Goal: Task Accomplishment & Management: Manage account settings

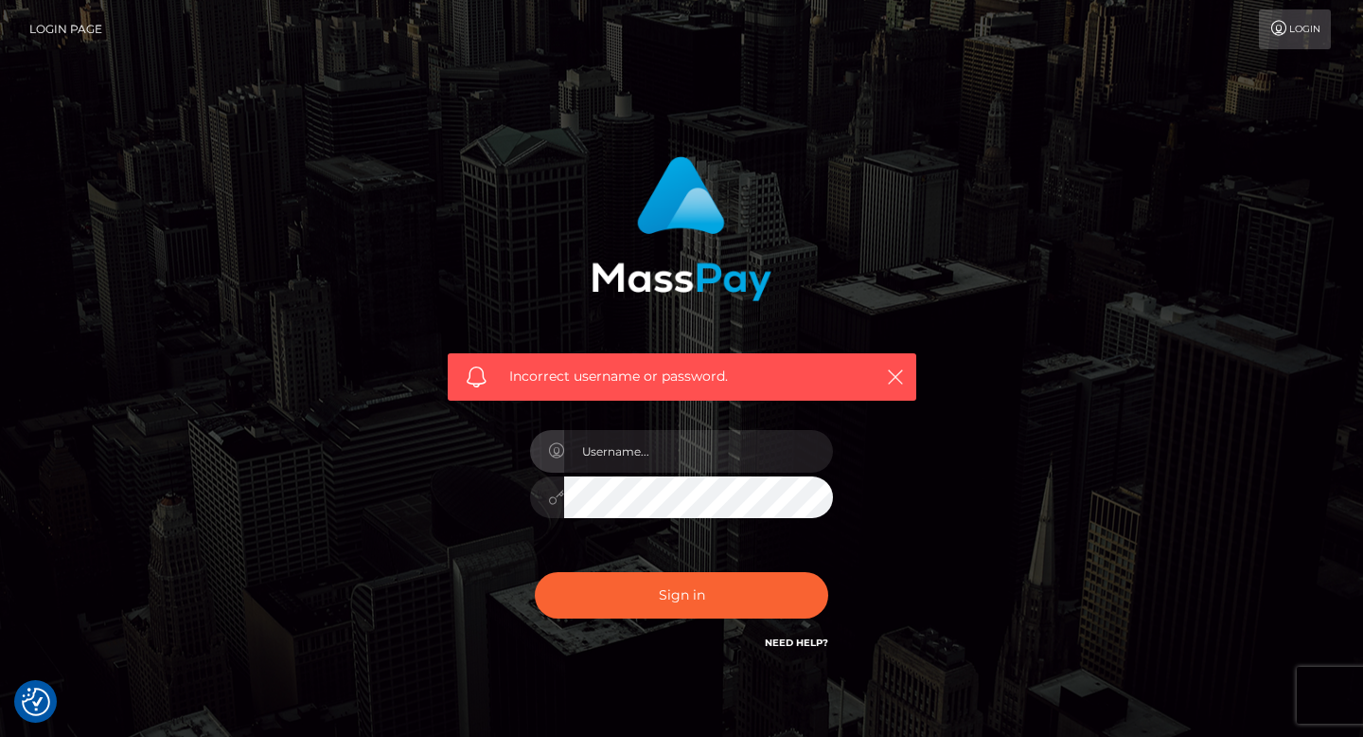
click at [672, 449] on input "text" at bounding box center [698, 451] width 269 height 43
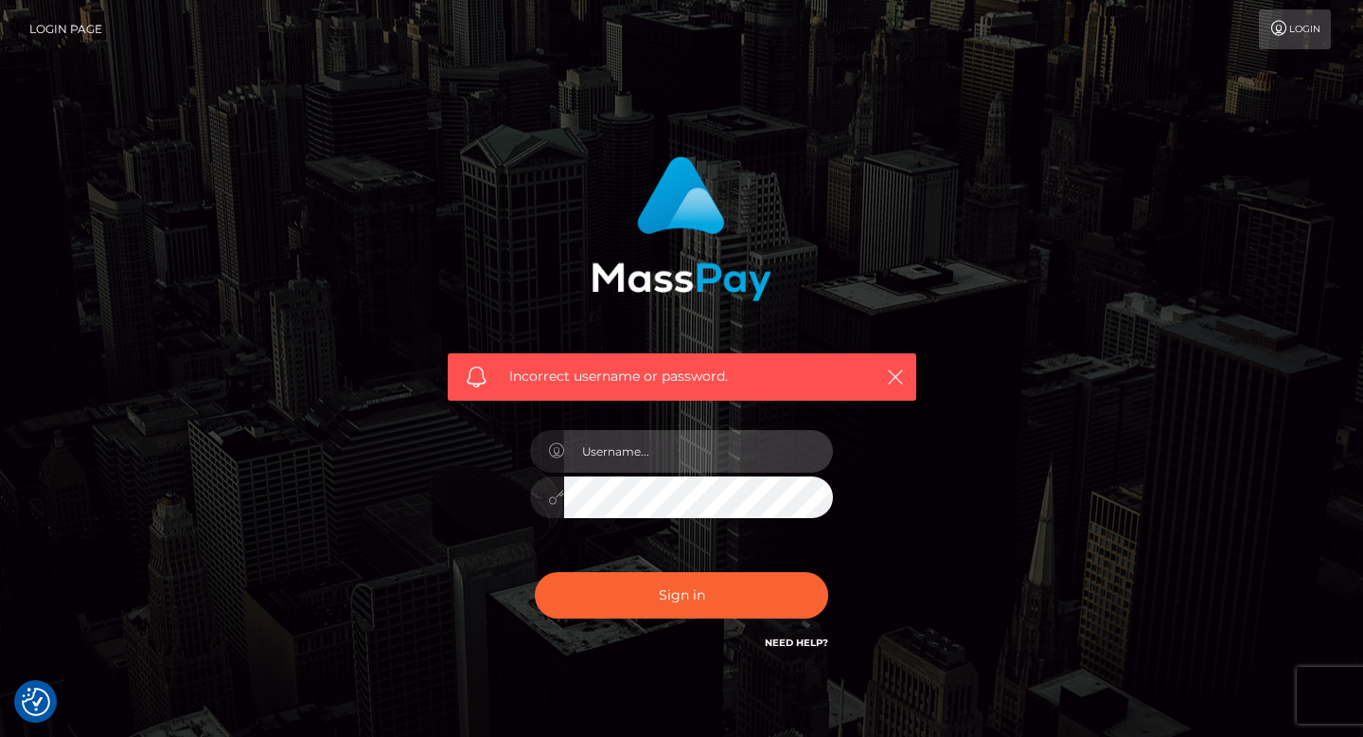
type input "[EMAIL_ADDRESS][DOMAIN_NAME]"
click at [535, 572] on button "Sign in" at bounding box center [682, 595] width 294 height 46
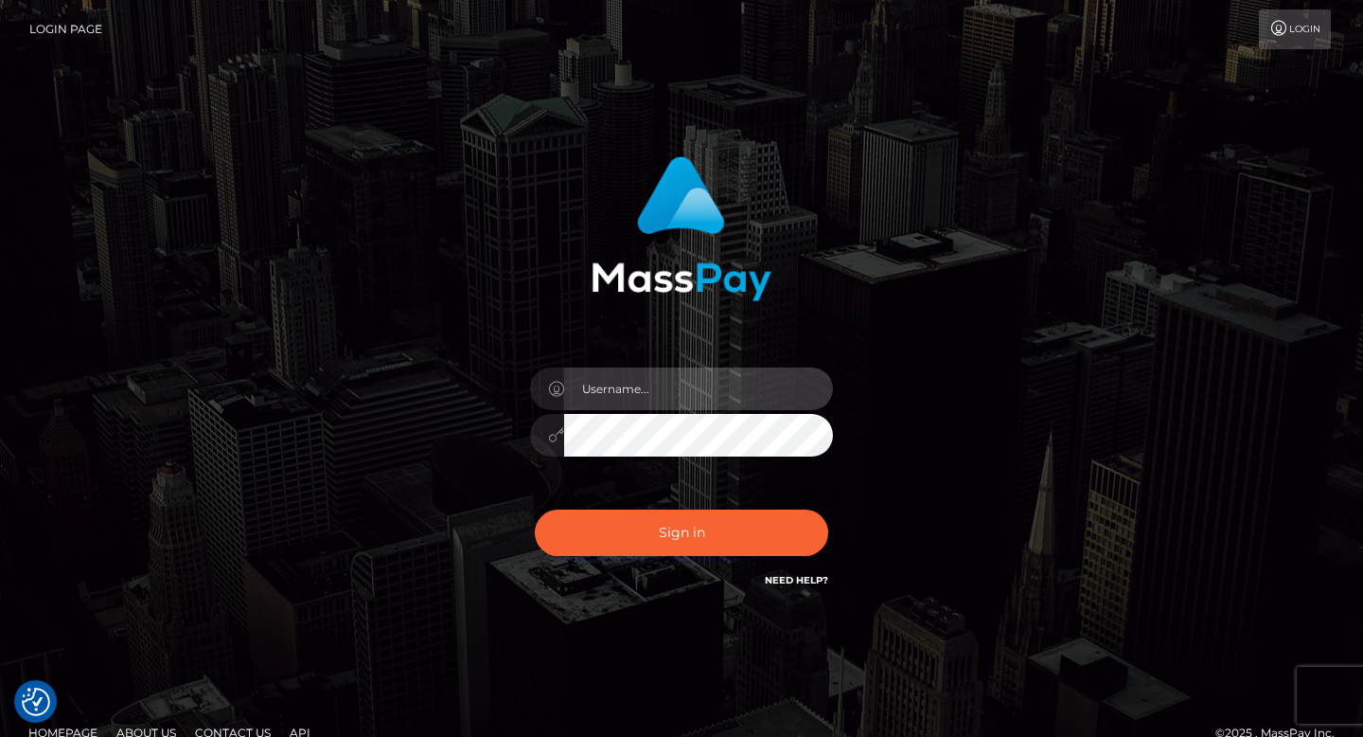
click at [725, 374] on input "text" at bounding box center [698, 388] width 269 height 43
type input "[EMAIL_ADDRESS][DOMAIN_NAME]"
click at [657, 505] on div "Sign in Need Help?" at bounding box center [681, 540] width 331 height 84
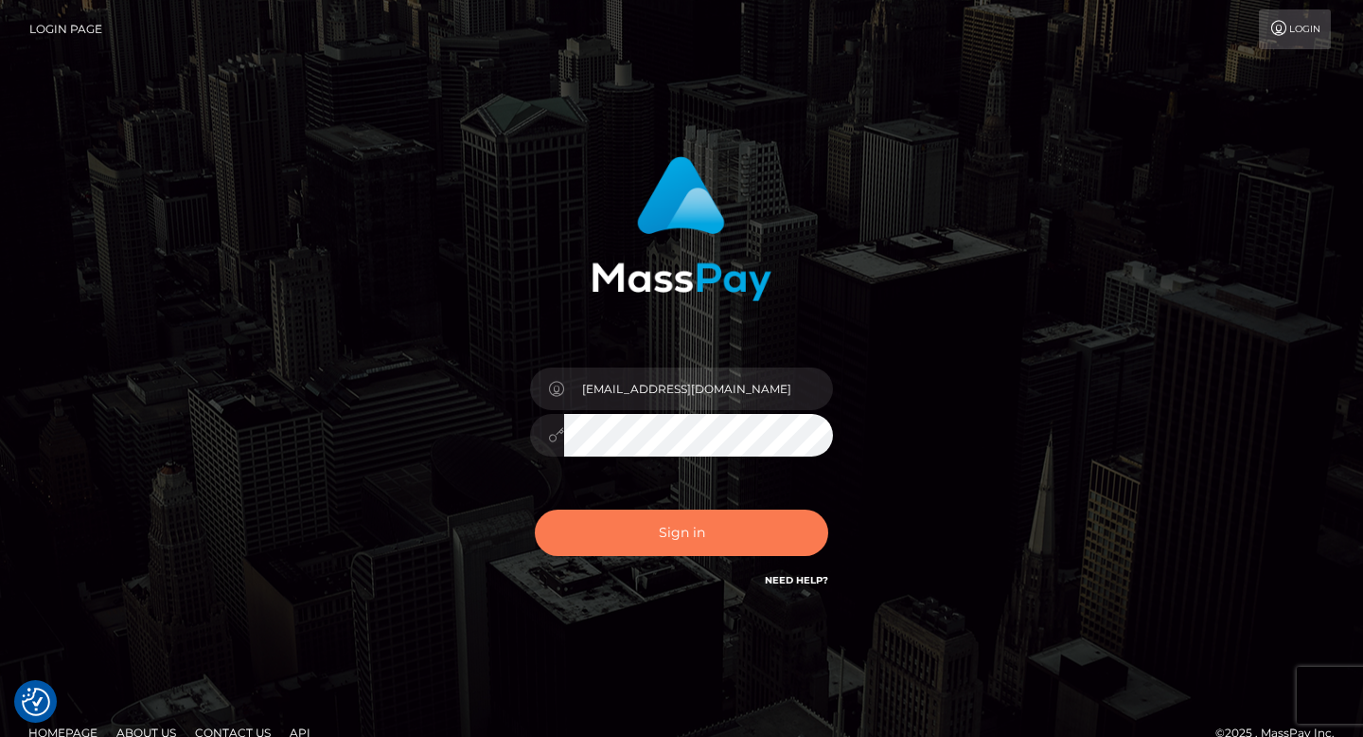
click at [657, 522] on button "Sign in" at bounding box center [682, 532] width 294 height 46
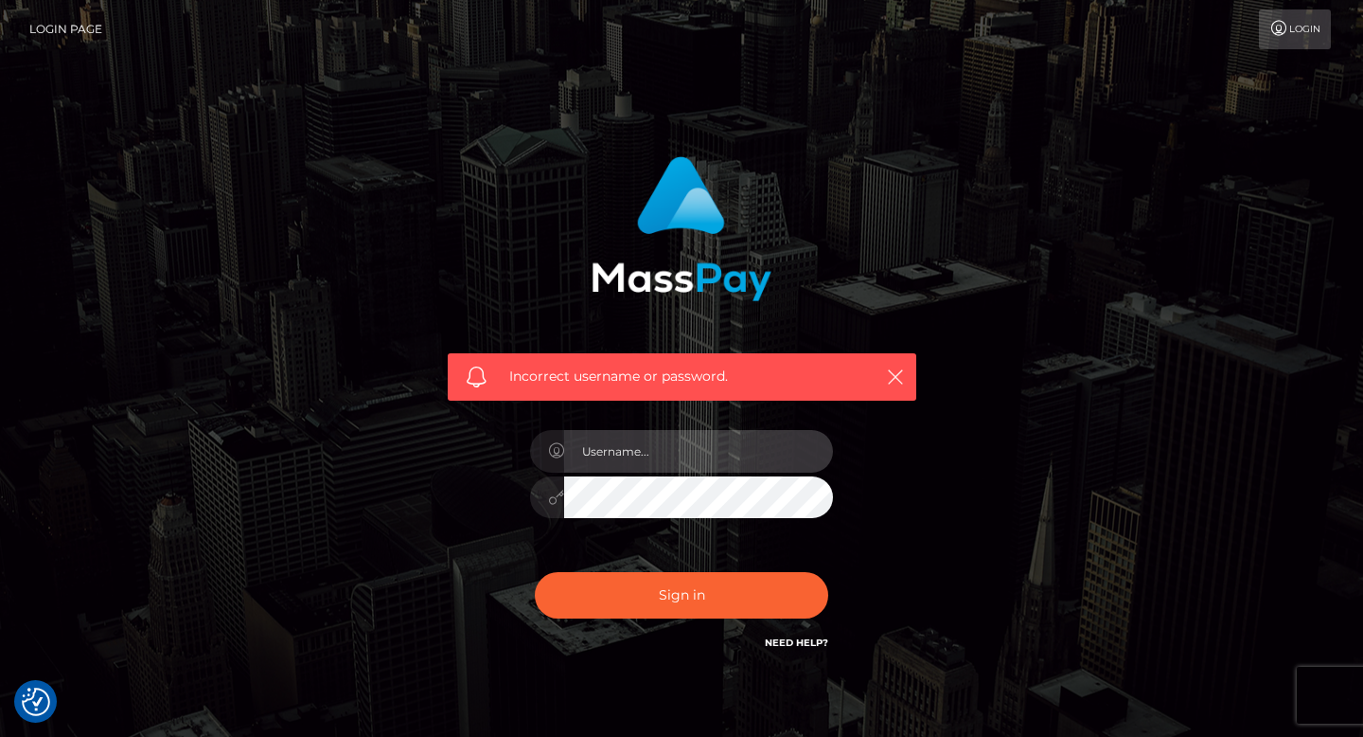
click at [652, 454] on input "text" at bounding box center [698, 451] width 269 height 43
type input "[EMAIL_ADDRESS][DOMAIN_NAME]"
click at [511, 503] on div "Incorrect username or password. lneboo07@gmail.com" at bounding box center [682, 405] width 497 height 526
click at [535, 572] on button "Sign in" at bounding box center [682, 595] width 294 height 46
click at [798, 633] on h6 "Need Help?" at bounding box center [796, 641] width 63 height 16
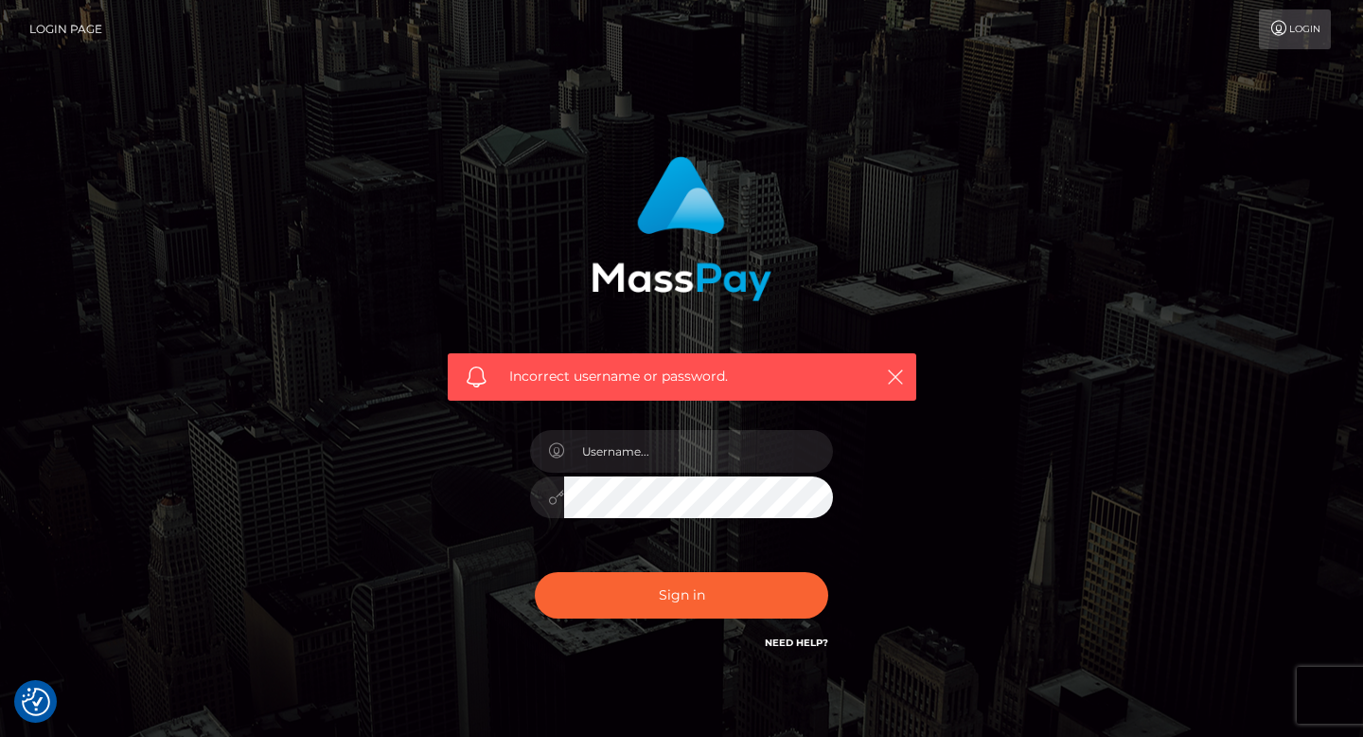
click at [799, 654] on div "Need Help?" at bounding box center [796, 645] width 63 height 24
click at [800, 635] on h6 "Need Help?" at bounding box center [796, 641] width 63 height 16
click at [801, 649] on h6 "Need Help?" at bounding box center [796, 641] width 63 height 16
click at [800, 634] on h6 "Need Help?" at bounding box center [796, 641] width 63 height 16
click at [800, 643] on link "Need Help?" at bounding box center [796, 642] width 63 height 12
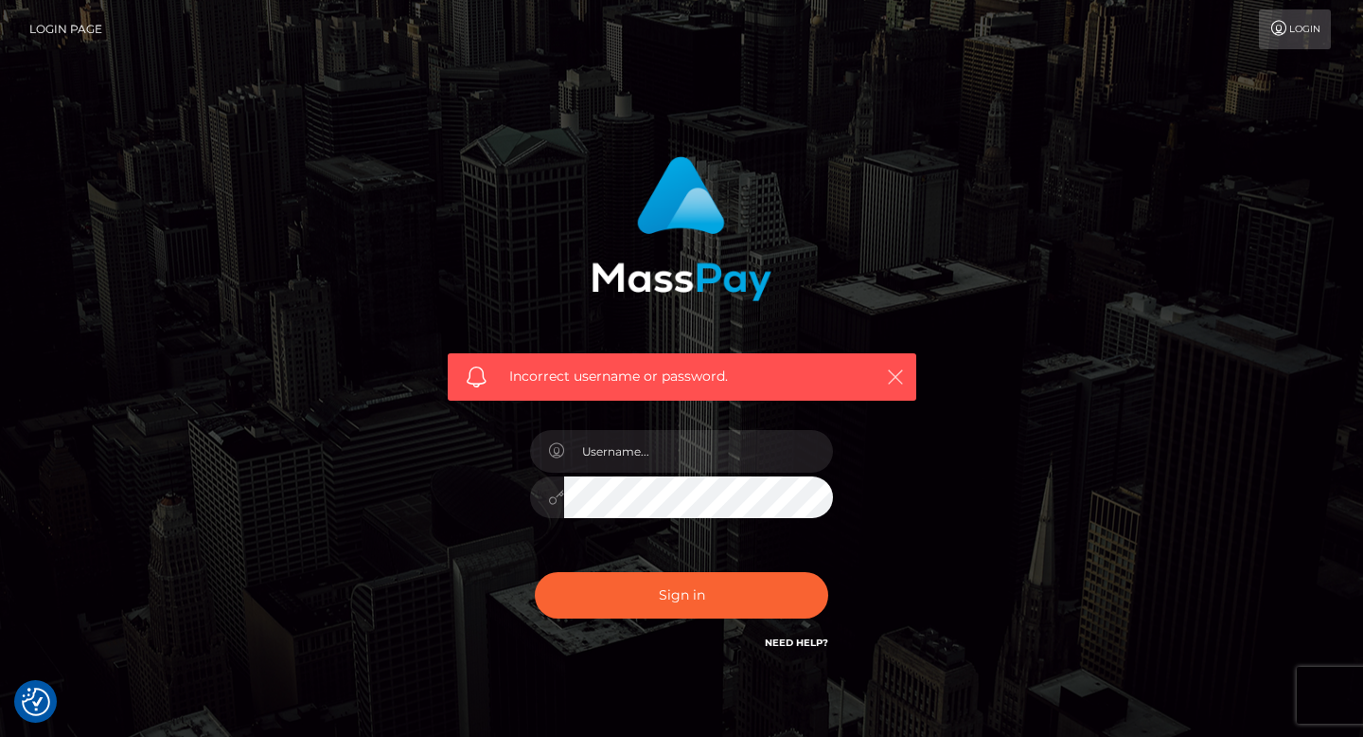
click at [887, 373] on icon "button" at bounding box center [895, 376] width 19 height 19
click at [891, 380] on icon "button" at bounding box center [895, 376] width 19 height 19
click at [899, 372] on icon "button" at bounding box center [895, 376] width 19 height 19
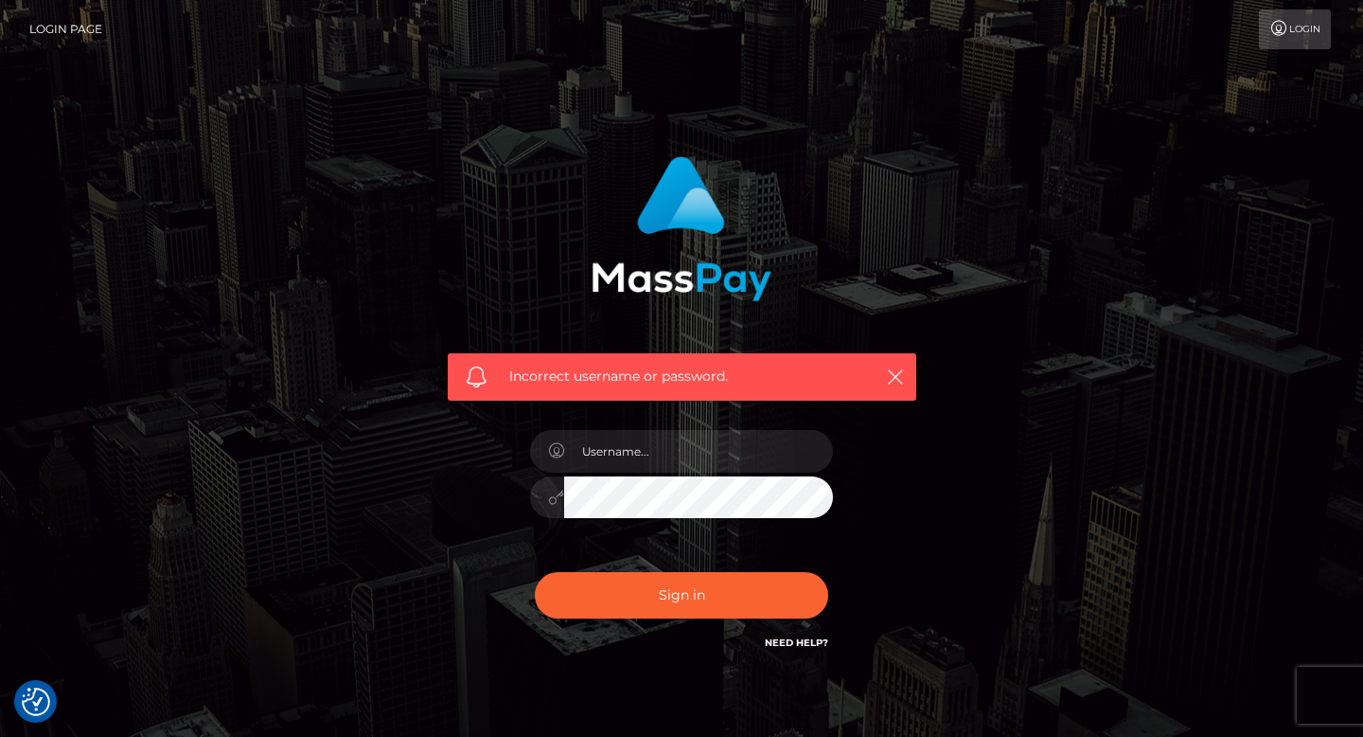
click at [1292, 30] on link "Login" at bounding box center [1295, 29] width 72 height 40
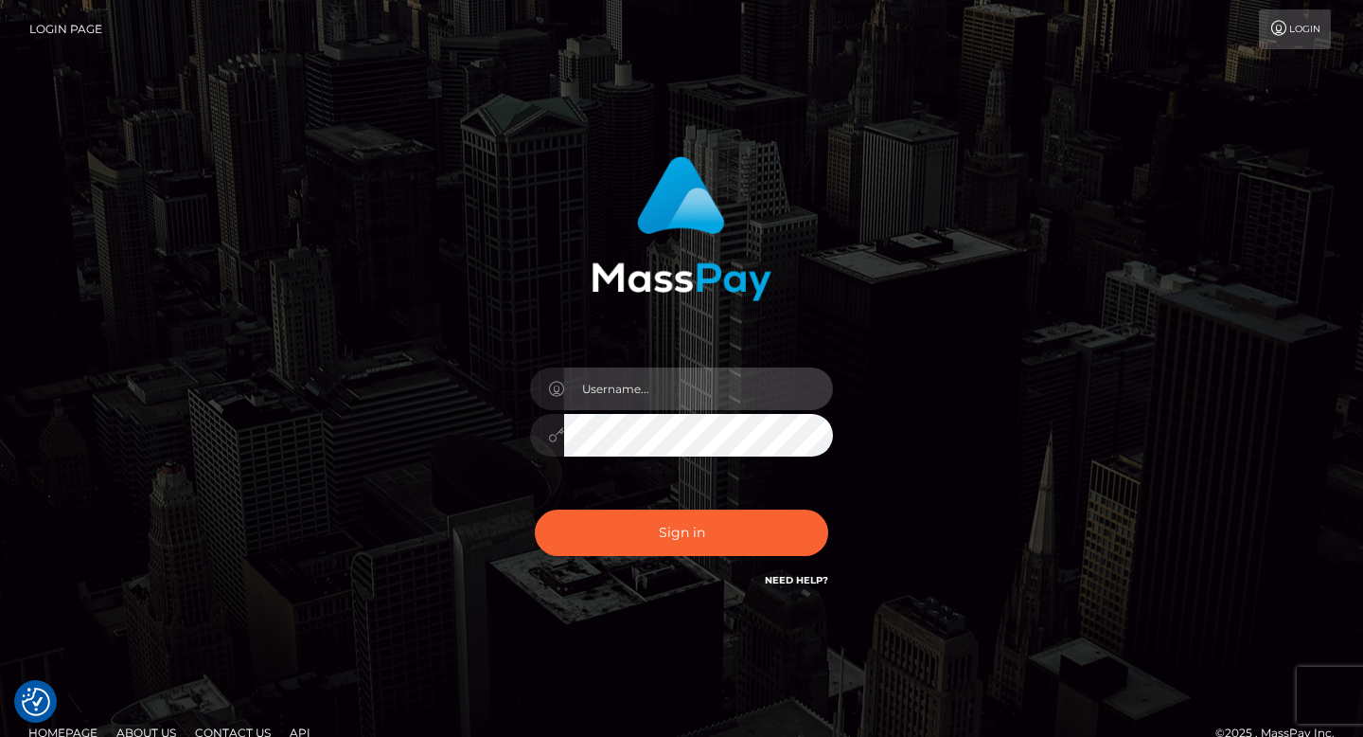
click at [665, 389] on input "text" at bounding box center [698, 388] width 269 height 43
type input "[EMAIL_ADDRESS][DOMAIN_NAME]"
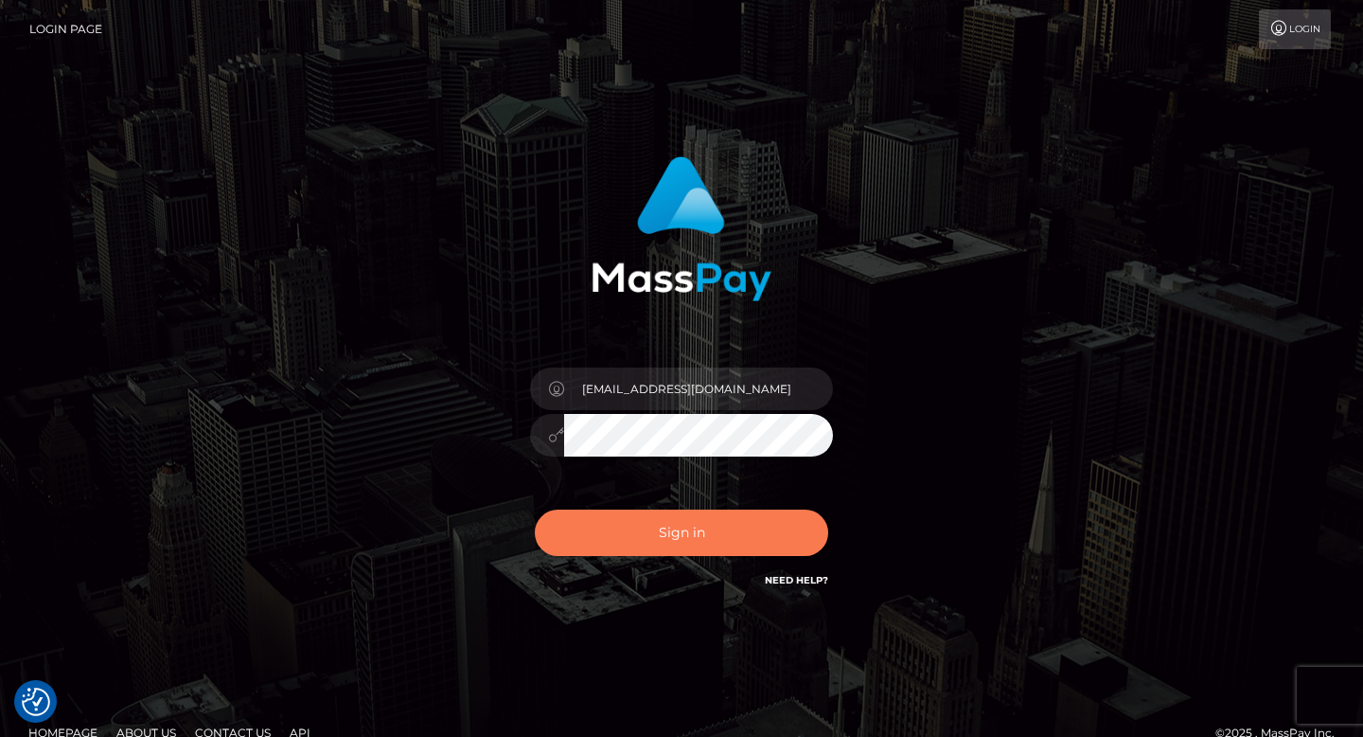
click at [688, 532] on button "Sign in" at bounding box center [682, 532] width 294 height 46
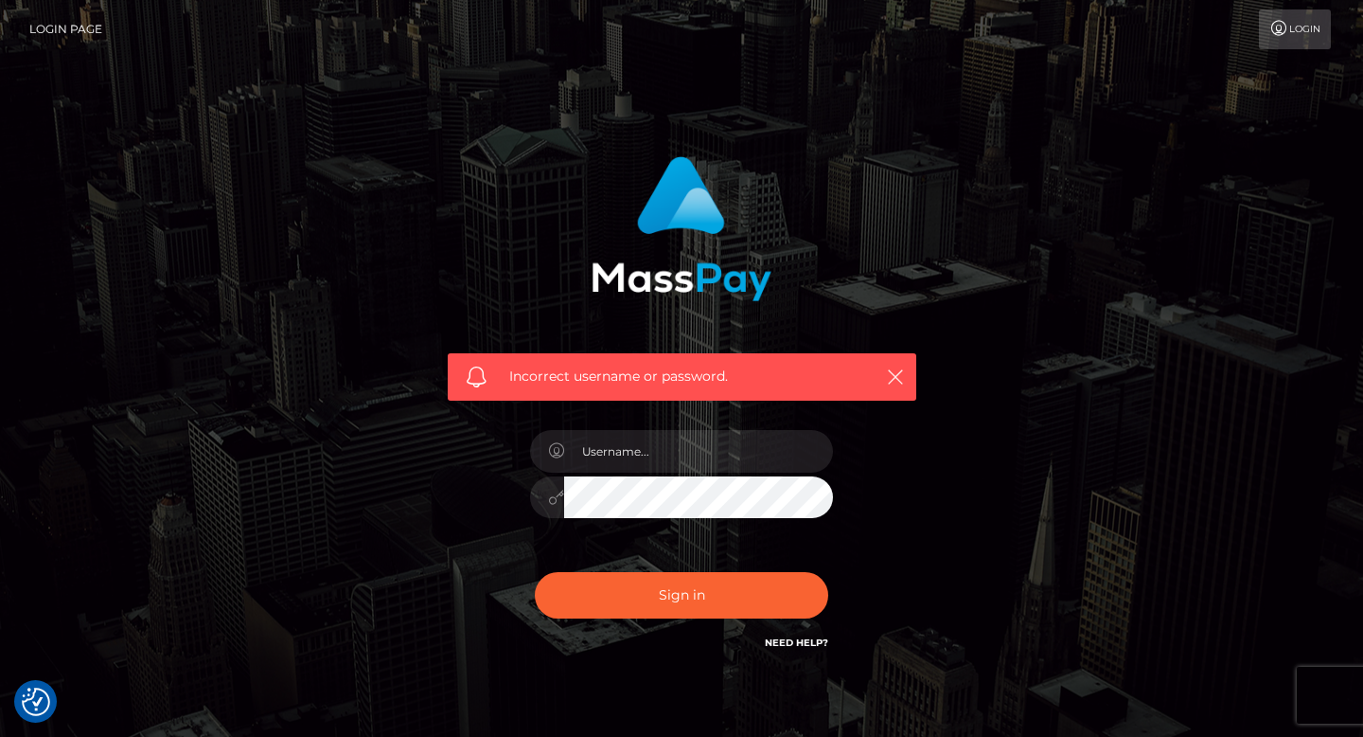
click at [81, 31] on link "Login Page" at bounding box center [65, 29] width 73 height 40
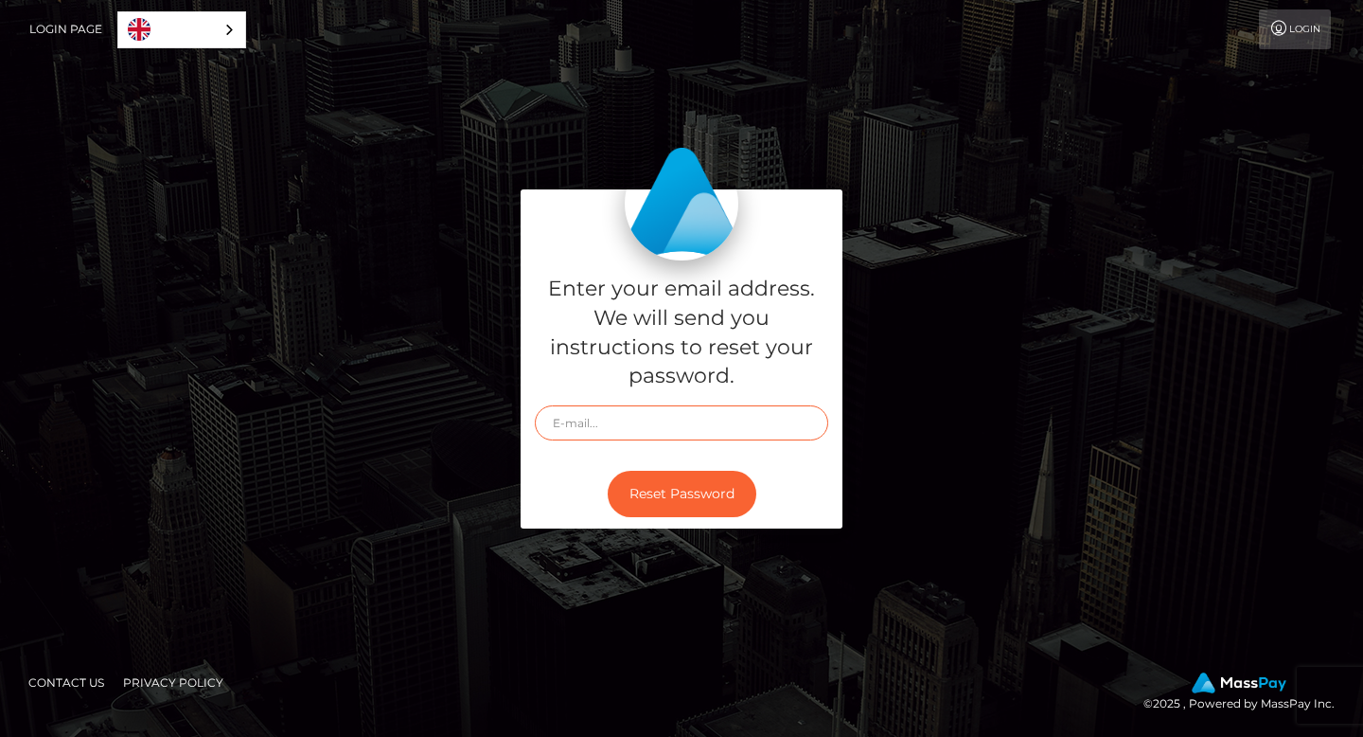
click at [751, 419] on input "text" at bounding box center [682, 422] width 294 height 35
type input "lneboo07@gmail.com"
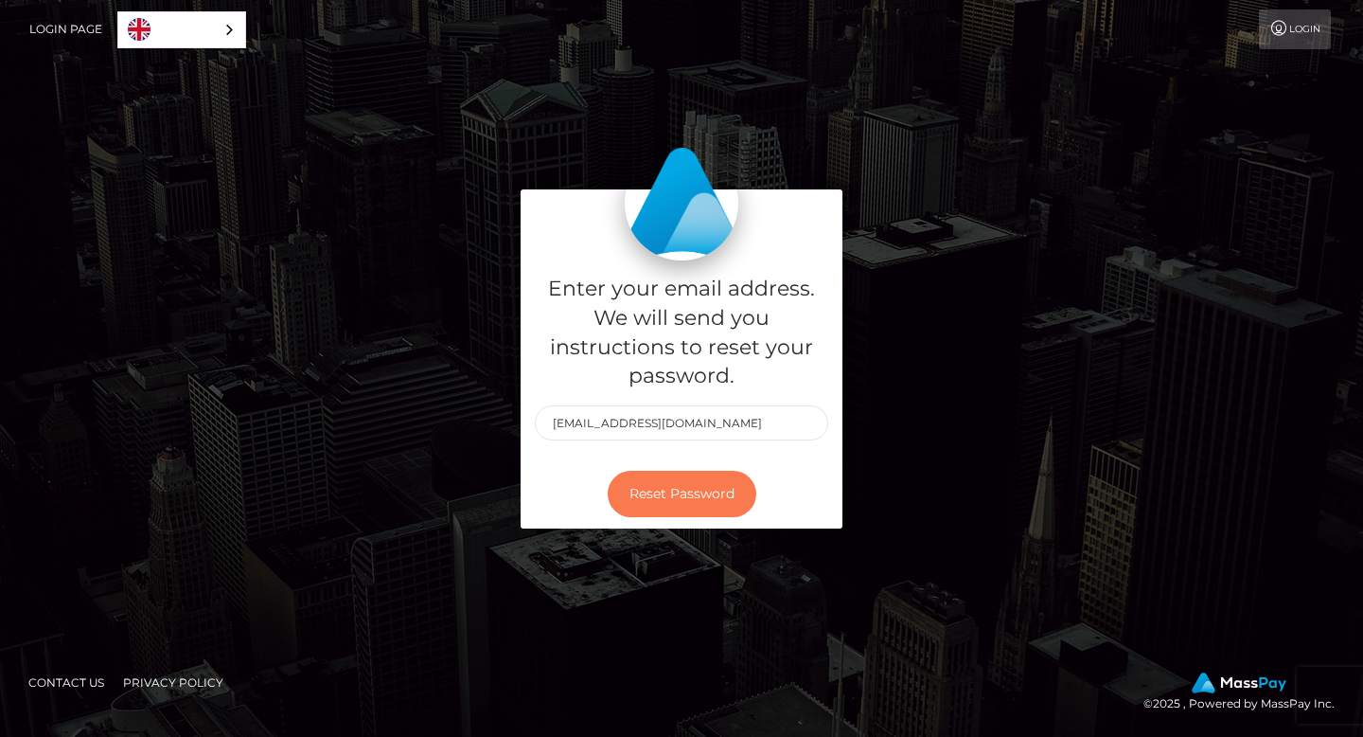
click at [698, 502] on button "Reset Password" at bounding box center [682, 494] width 149 height 46
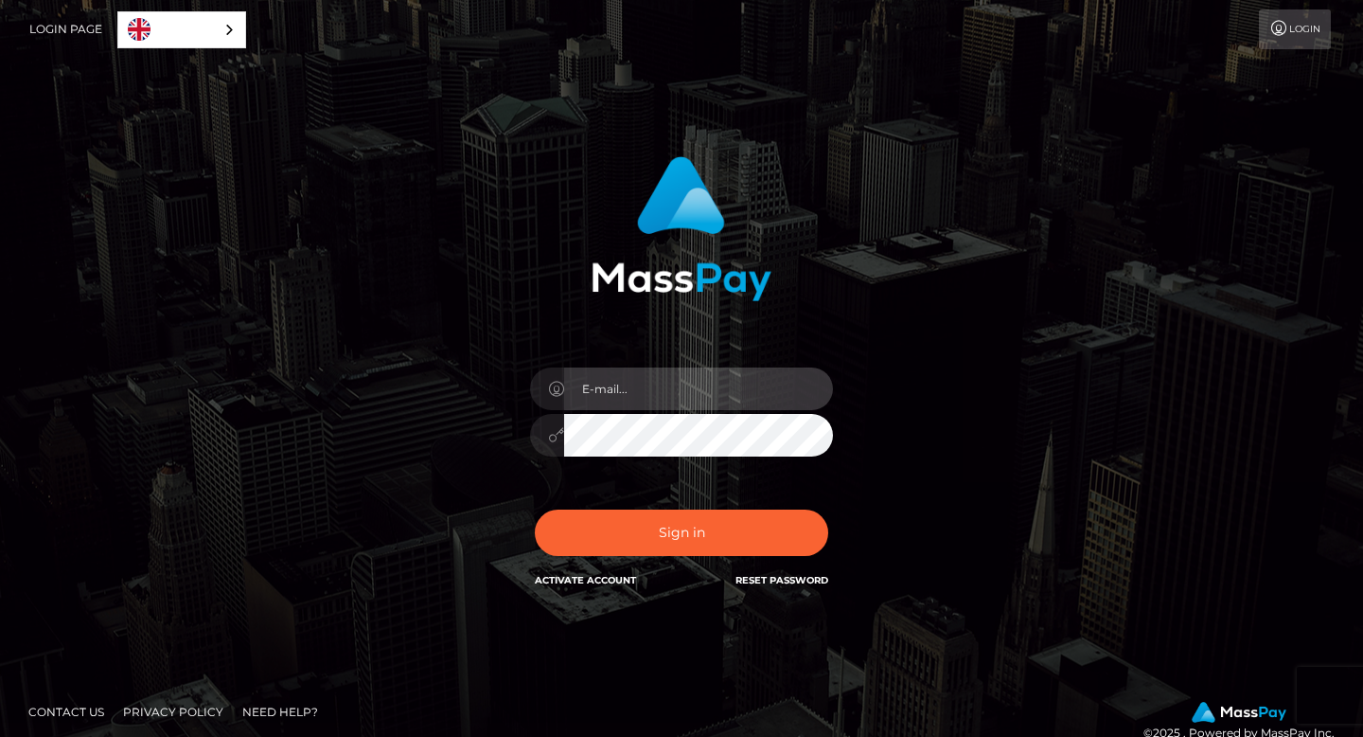
click at [652, 391] on input "email" at bounding box center [698, 388] width 269 height 43
type input "[EMAIL_ADDRESS][DOMAIN_NAME]"
click at [467, 436] on div "In order to protect your account, we're utilizing the help of a captcha service…" at bounding box center [682, 373] width 497 height 463
click at [535, 509] on button "Sign in" at bounding box center [682, 532] width 294 height 46
